Goal: Task Accomplishment & Management: Use online tool/utility

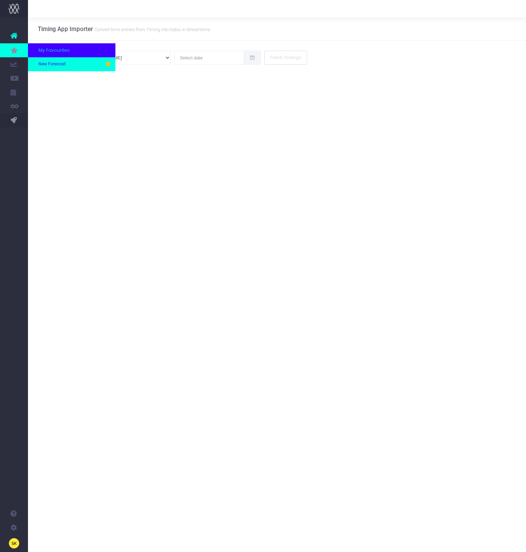
click at [53, 62] on span "New Forecast" at bounding box center [51, 64] width 27 height 6
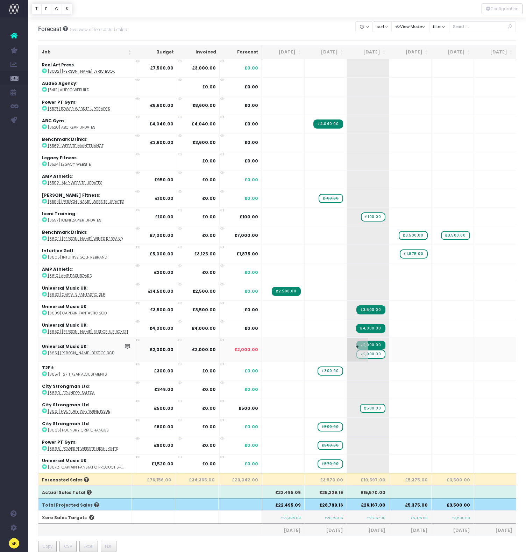
click at [373, 354] on span "£2,000.00" at bounding box center [370, 354] width 29 height 9
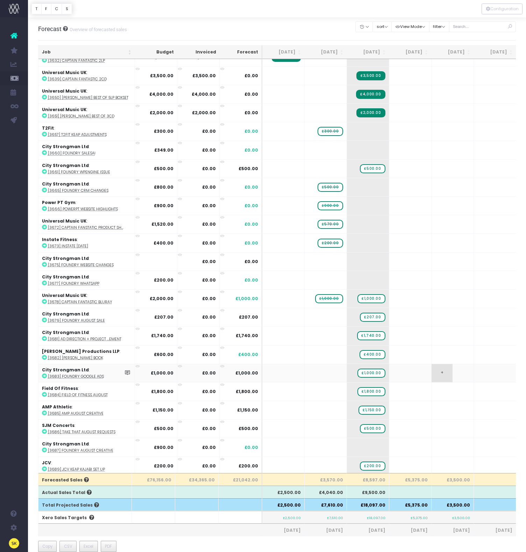
scroll to position [70, 0]
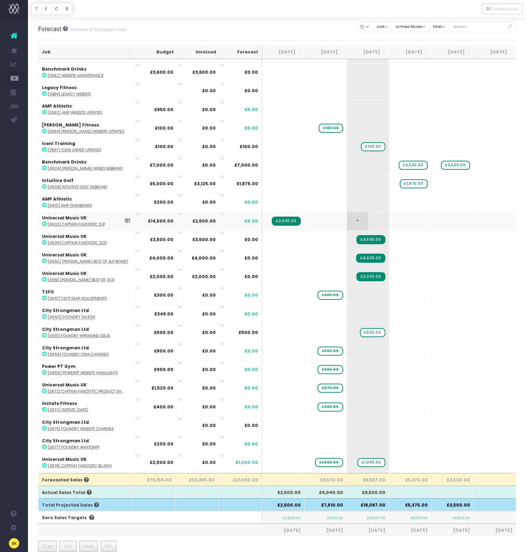
click at [351, 219] on span "+" at bounding box center [357, 221] width 21 height 18
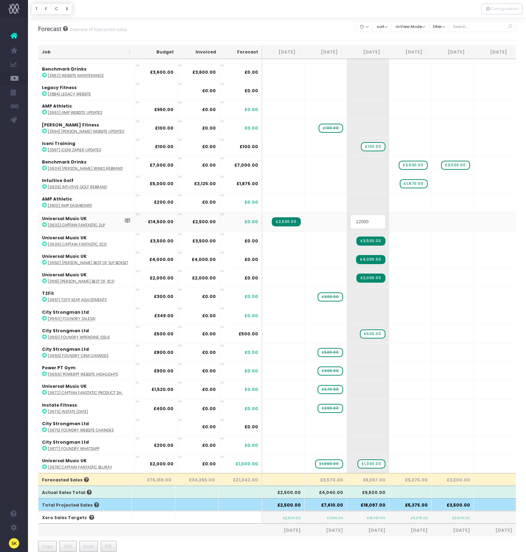
click at [338, 220] on body "Oh my... this is bad. wayahead wasn't able to load this page. Please contact su…" at bounding box center [263, 276] width 526 height 552
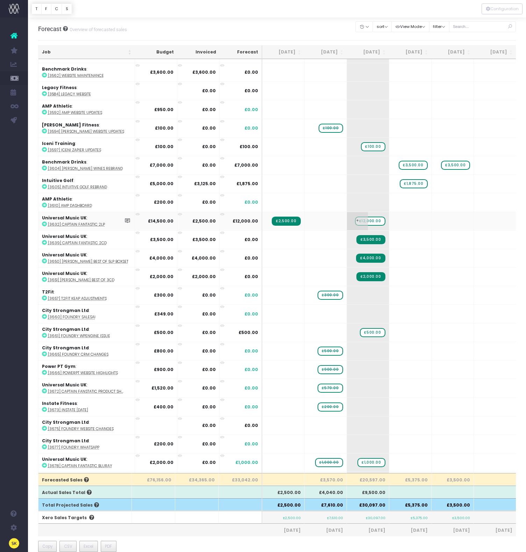
click at [372, 220] on span "£12,000.00" at bounding box center [370, 221] width 30 height 9
click at [356, 312] on span "+" at bounding box center [357, 314] width 21 height 18
click at [355, 312] on span "+" at bounding box center [357, 314] width 21 height 18
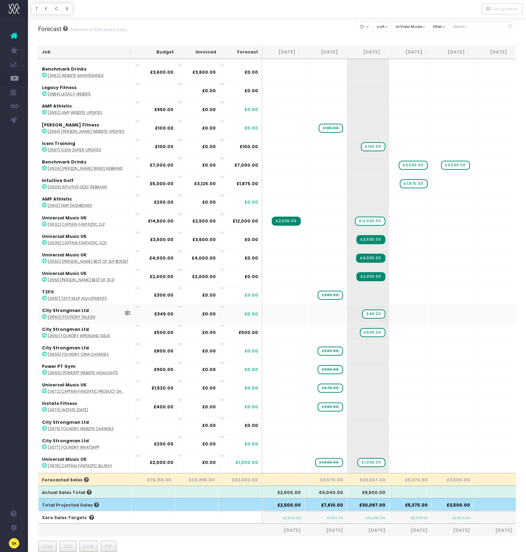
click at [338, 316] on body "Oh my... this is bad. wayahead wasn't able to load this page. Please contact su…" at bounding box center [263, 276] width 526 height 552
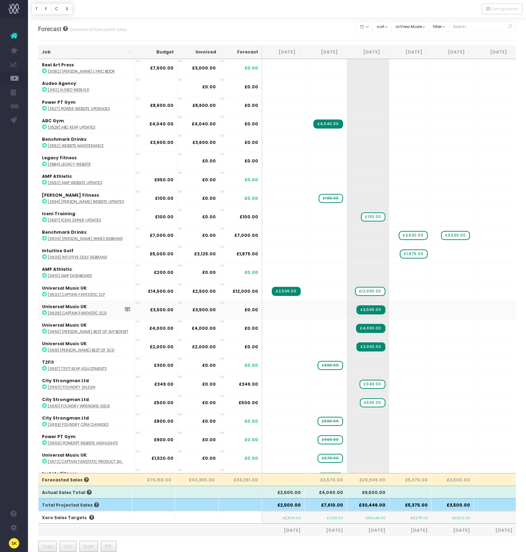
scroll to position [234, 0]
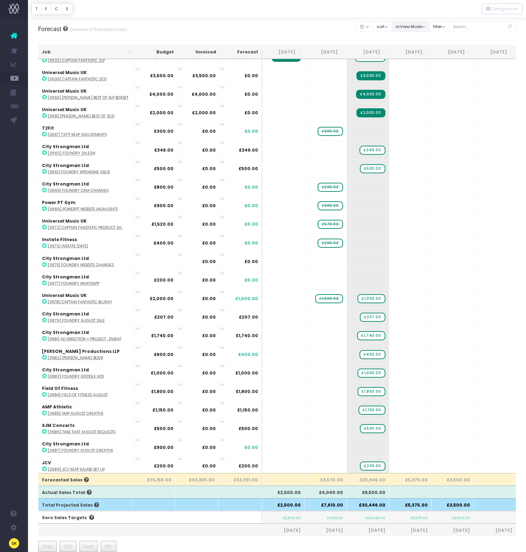
click at [416, 27] on button "View Mode" at bounding box center [410, 26] width 38 height 11
